Goal: Task Accomplishment & Management: Manage account settings

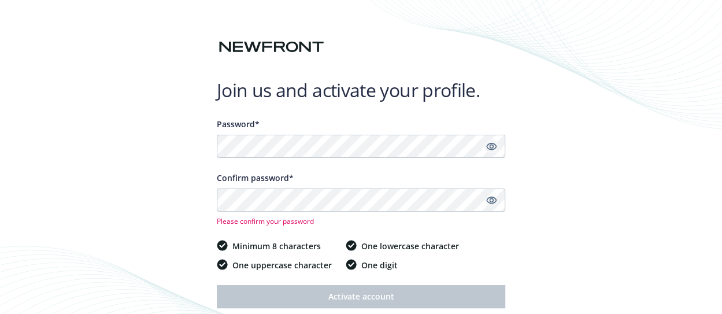
click at [492, 150] on icon "Show password" at bounding box center [491, 146] width 10 height 10
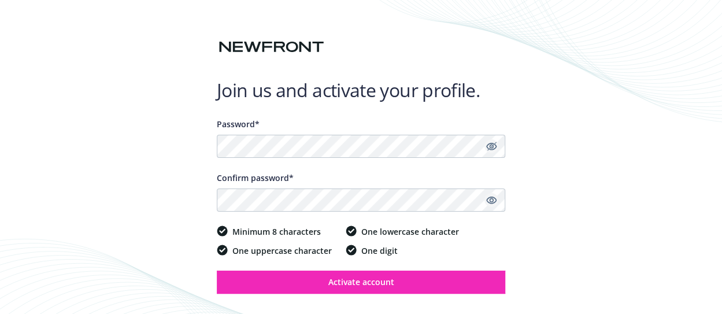
click at [489, 203] on icon "Show password" at bounding box center [491, 200] width 10 height 10
click at [559, 224] on div "Join us and activate your profile. Password* Confirm password* Minimum 8 charac…" at bounding box center [361, 181] width 722 height 362
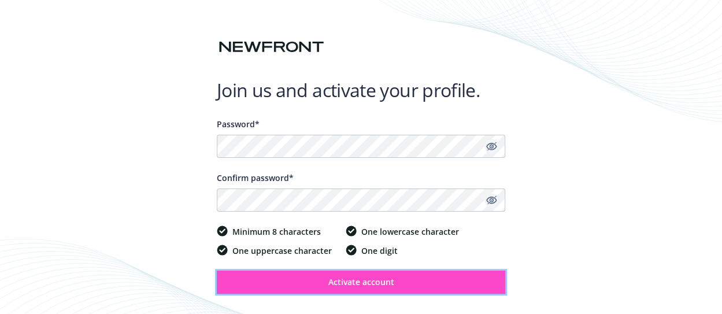
click at [391, 279] on span "Activate account" at bounding box center [361, 281] width 66 height 11
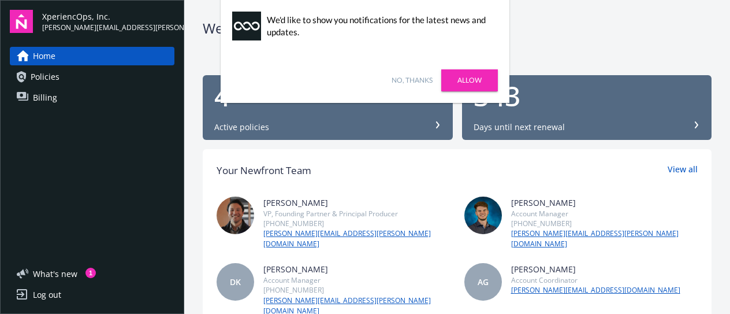
click at [407, 77] on link "No, thanks" at bounding box center [412, 80] width 41 height 10
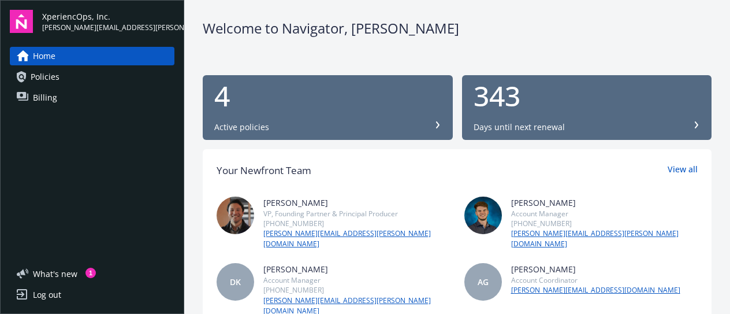
click at [428, 25] on div "Welcome to Navigator , Tim" at bounding box center [457, 28] width 509 height 20
click at [295, 122] on div "Active policies" at bounding box center [327, 127] width 227 height 12
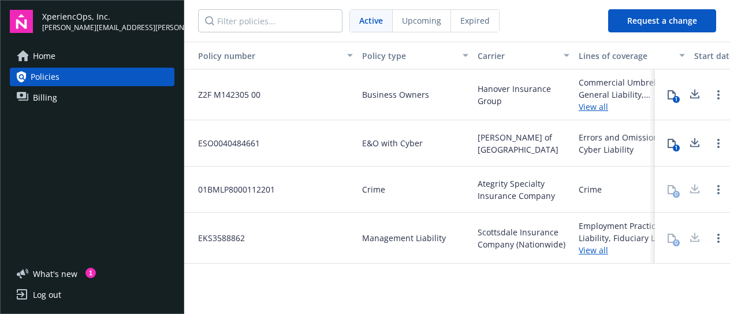
click at [54, 296] on div "Log out" at bounding box center [47, 294] width 28 height 18
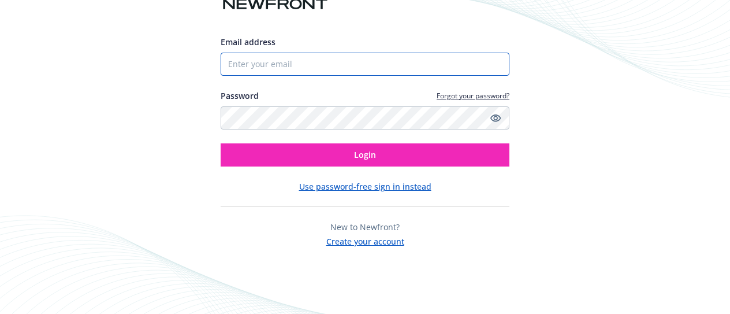
click at [295, 66] on input "Email address" at bounding box center [365, 64] width 289 height 23
type input "tim.lee@xops.io"
click at [495, 116] on icon "Show password" at bounding box center [496, 118] width 10 height 10
click at [572, 118] on div "Email address tim.lee@xops.io Password Forgot your password? Login Use password…" at bounding box center [365, 157] width 730 height 314
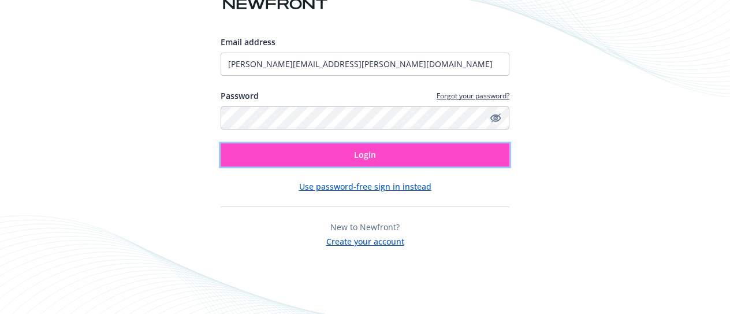
click at [413, 153] on button "Login" at bounding box center [365, 154] width 289 height 23
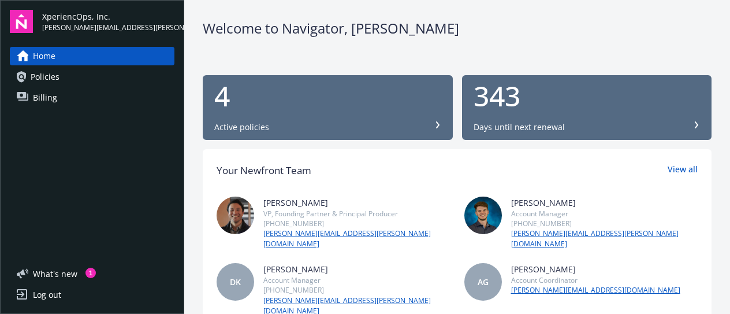
click at [52, 291] on div "Log out" at bounding box center [47, 294] width 28 height 18
